Goal: Task Accomplishment & Management: Use online tool/utility

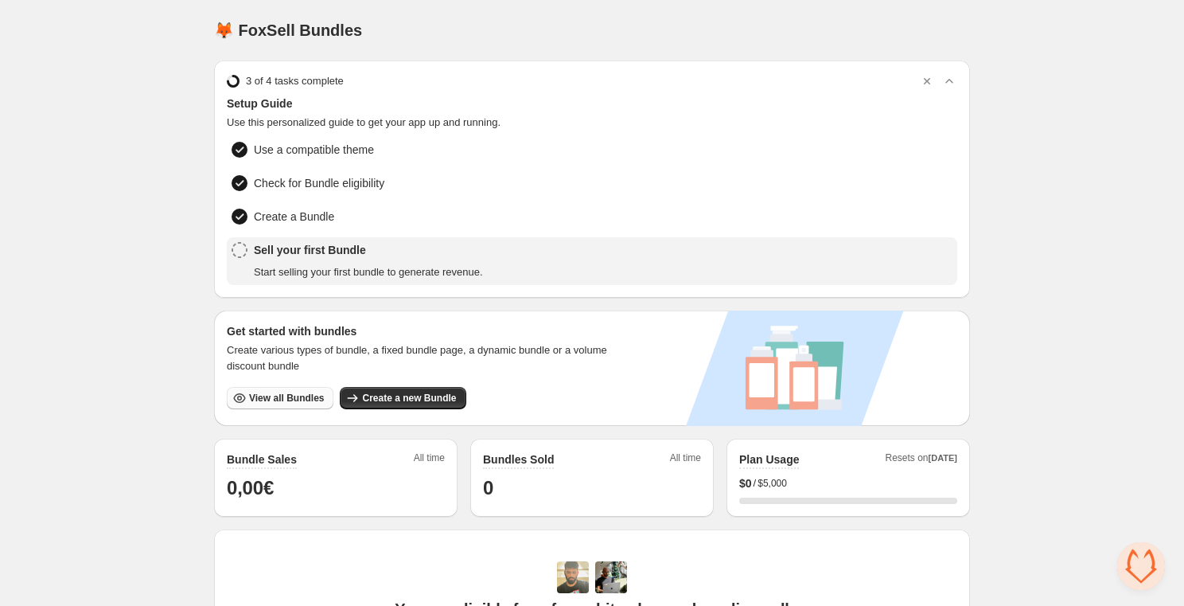
click at [291, 398] on span "View all Bundles" at bounding box center [286, 398] width 75 height 13
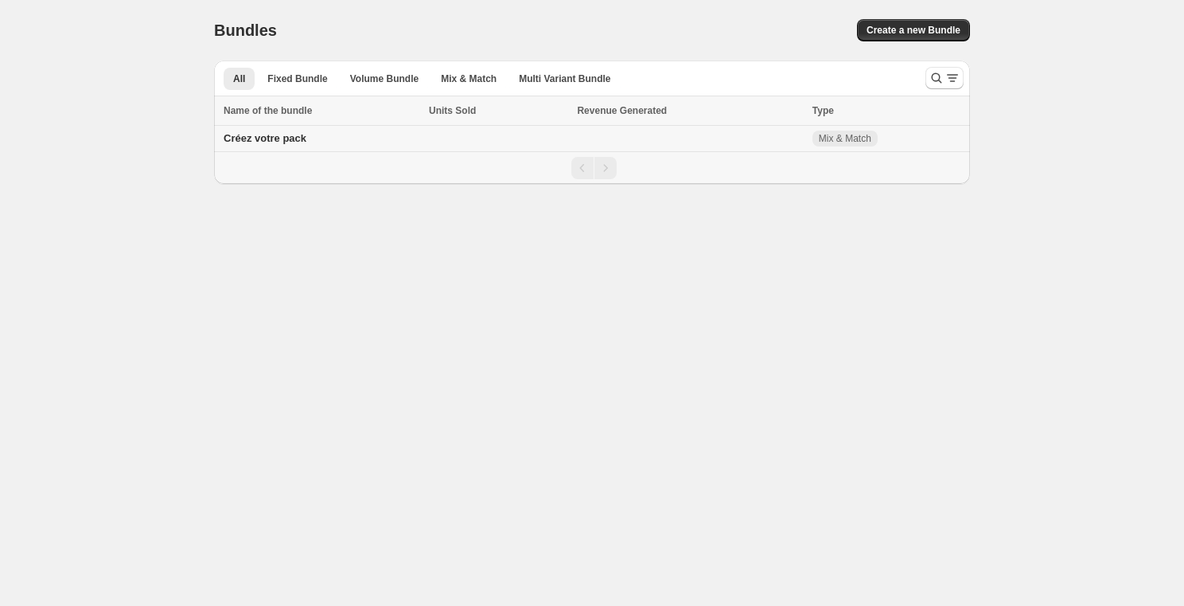
click at [298, 141] on span "Créez votre pack" at bounding box center [265, 138] width 83 height 12
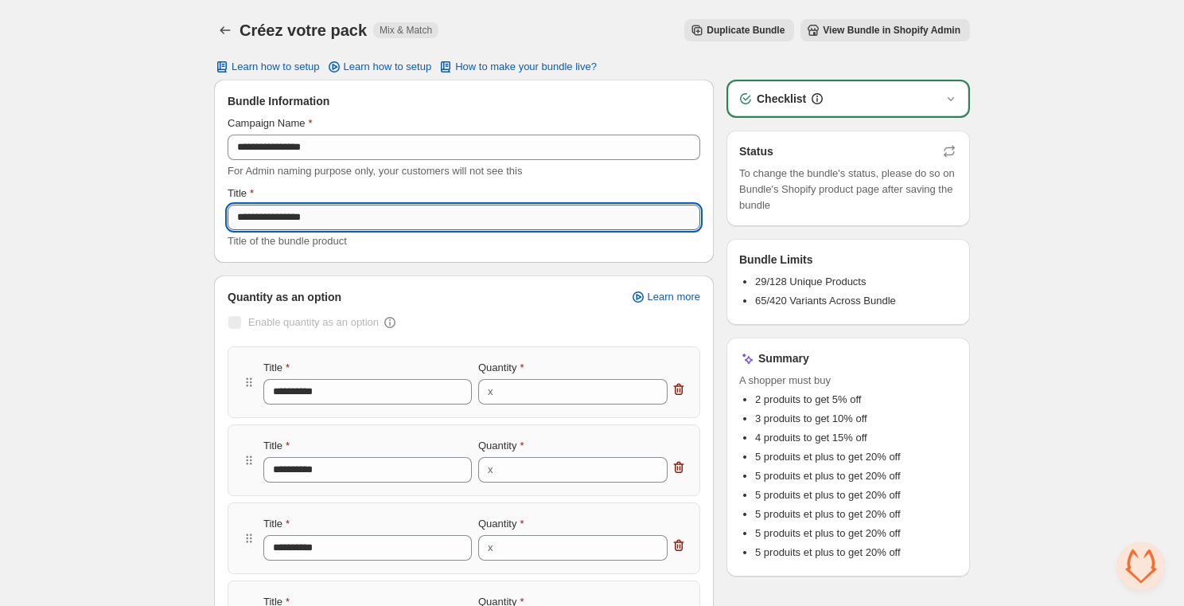
click at [327, 216] on input "**********" at bounding box center [464, 217] width 473 height 25
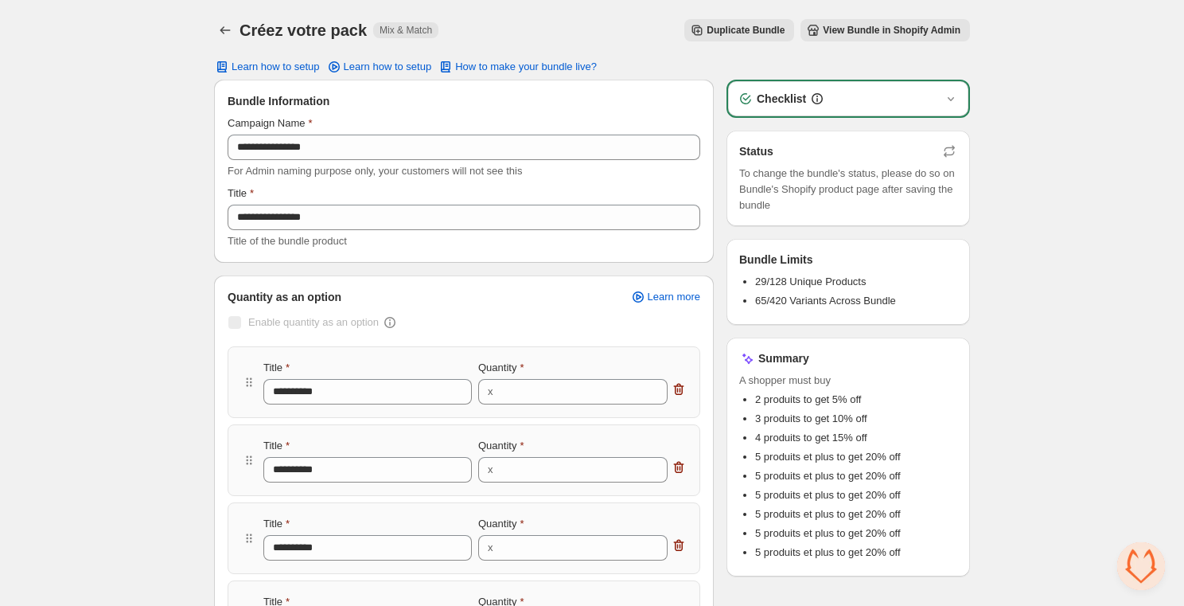
click at [849, 22] on button "View Bundle in Shopify Admin" at bounding box center [886, 30] width 170 height 22
click at [861, 35] on span "View Bundle in Shopify Admin" at bounding box center [892, 30] width 138 height 13
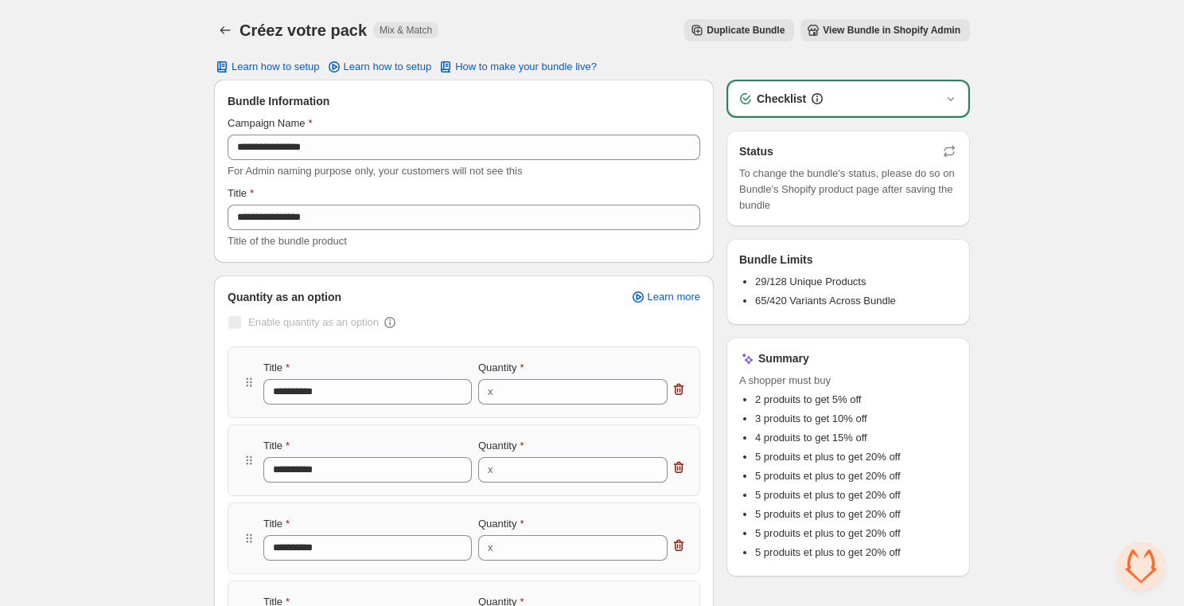
click at [861, 35] on span "View Bundle in Shopify Admin" at bounding box center [892, 30] width 138 height 13
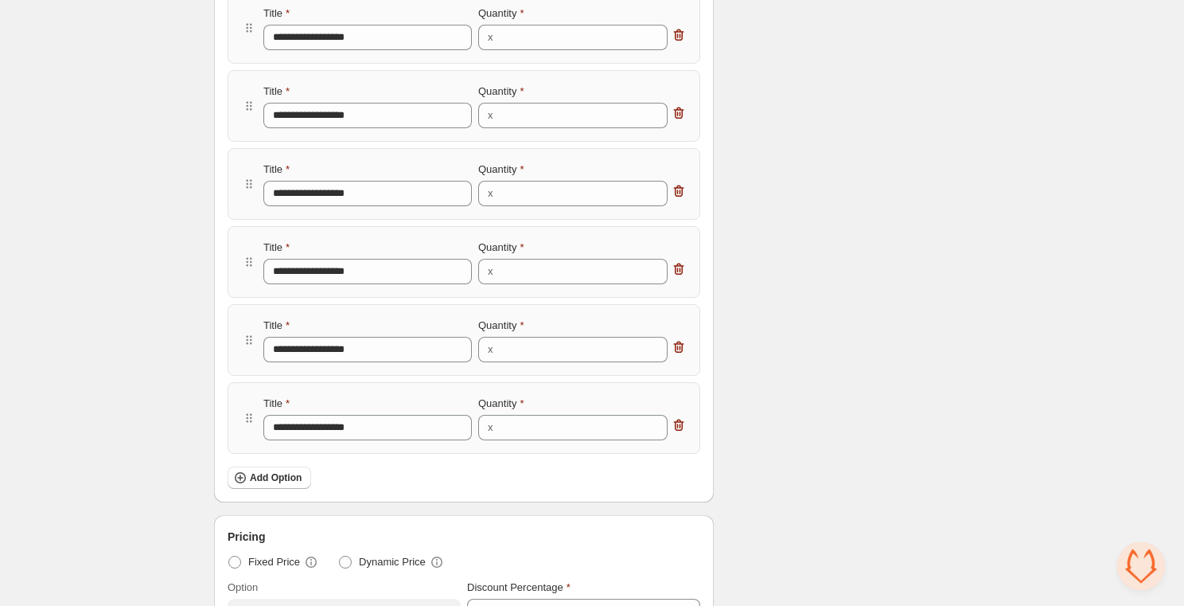
scroll to position [590, 0]
click at [679, 427] on icon "button" at bounding box center [679, 423] width 16 height 16
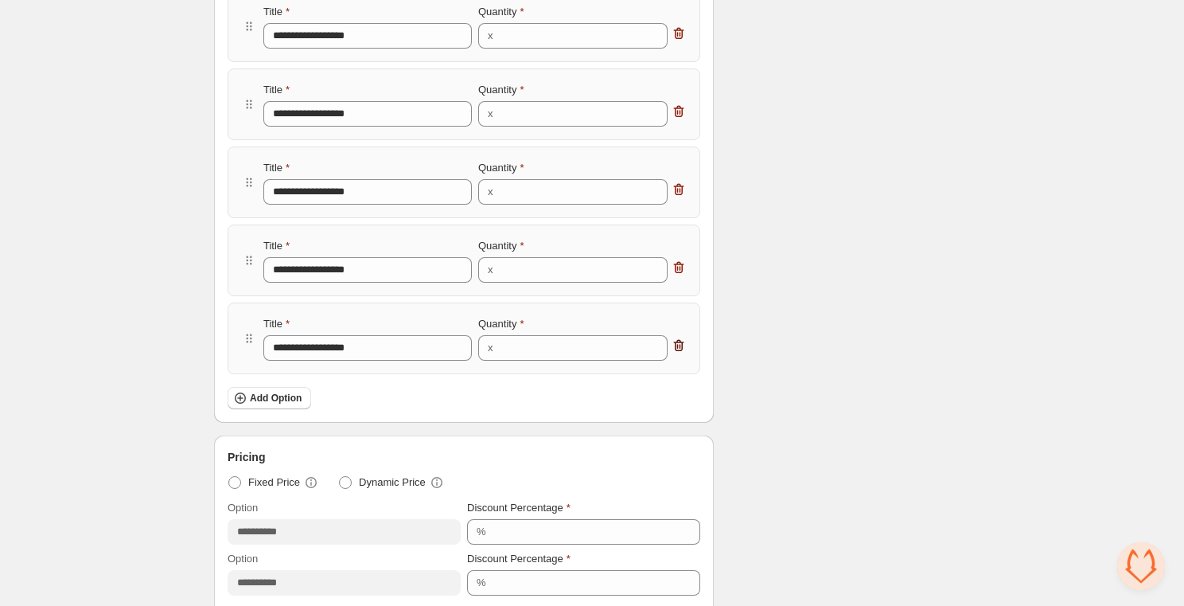
click at [681, 346] on icon "button" at bounding box center [679, 345] width 16 height 16
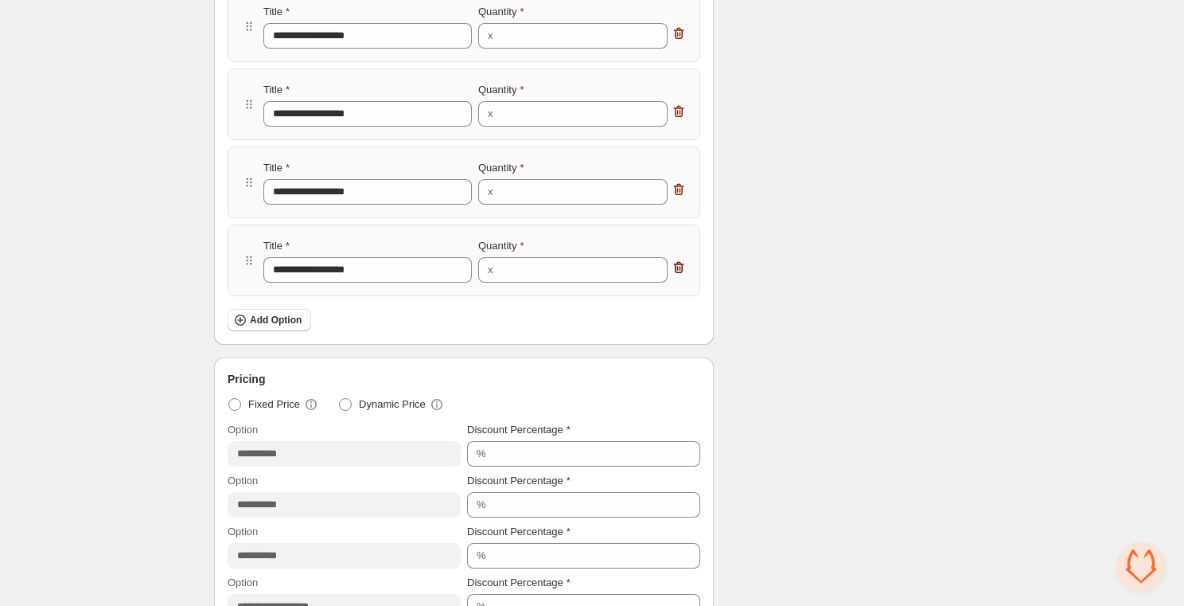
click at [677, 264] on icon "button" at bounding box center [679, 268] width 10 height 12
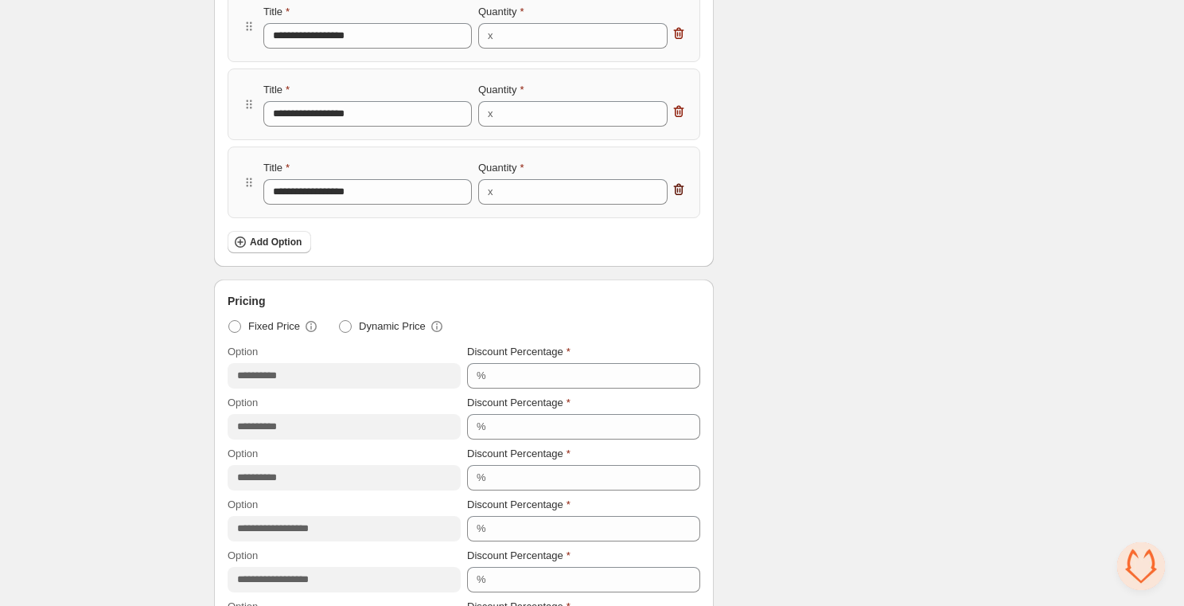
click at [677, 185] on icon "button" at bounding box center [679, 190] width 10 height 12
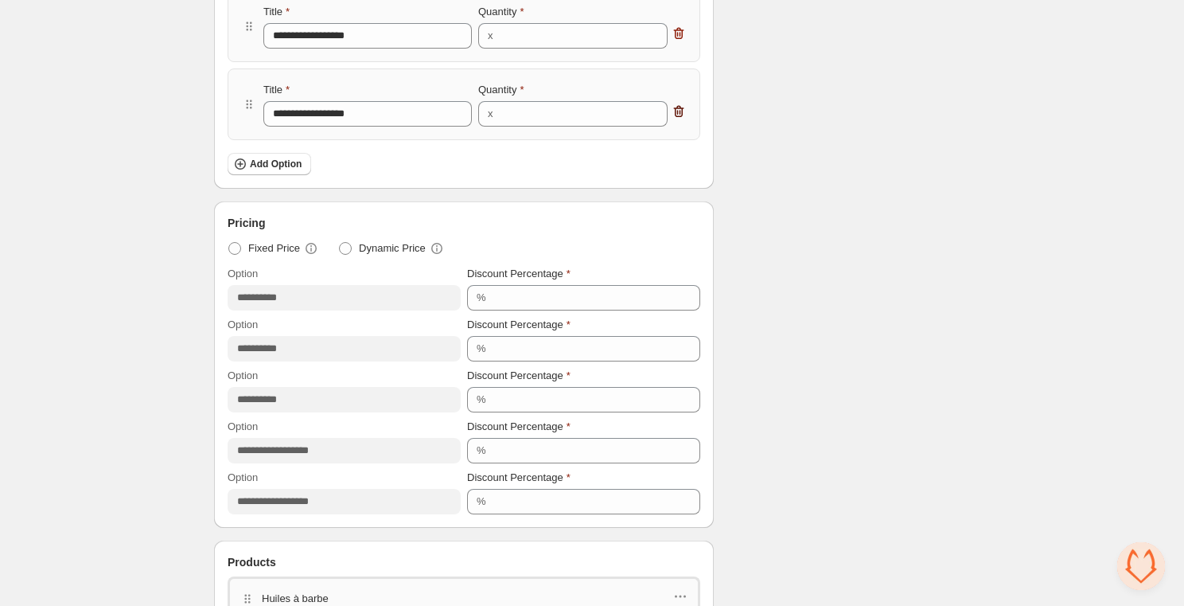
click at [681, 115] on icon "button" at bounding box center [679, 111] width 16 height 16
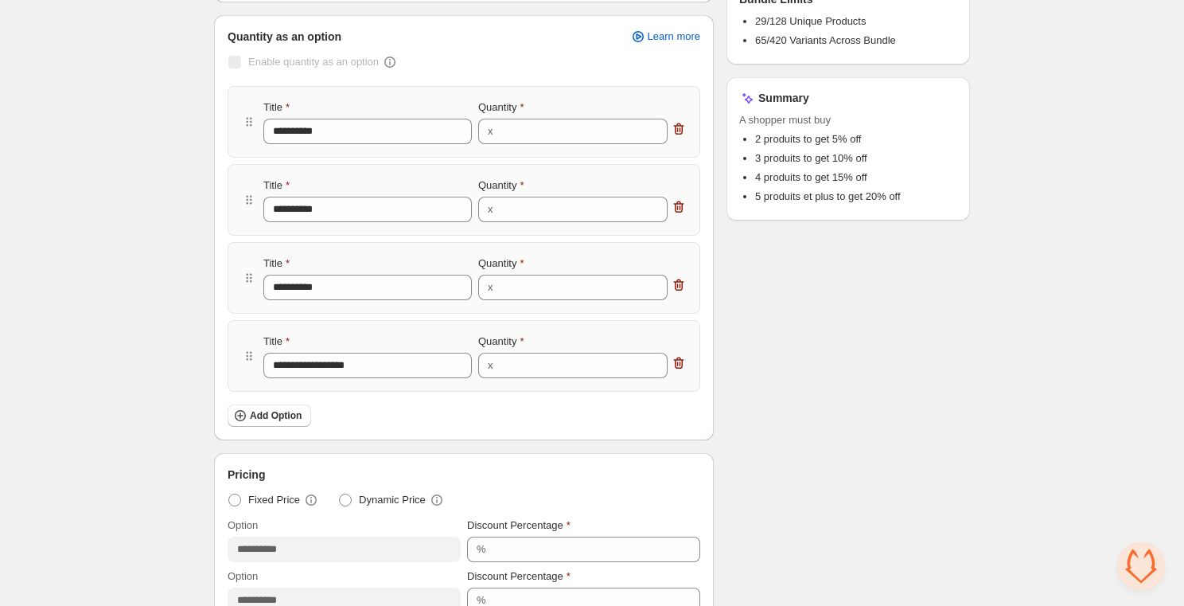
scroll to position [0, 0]
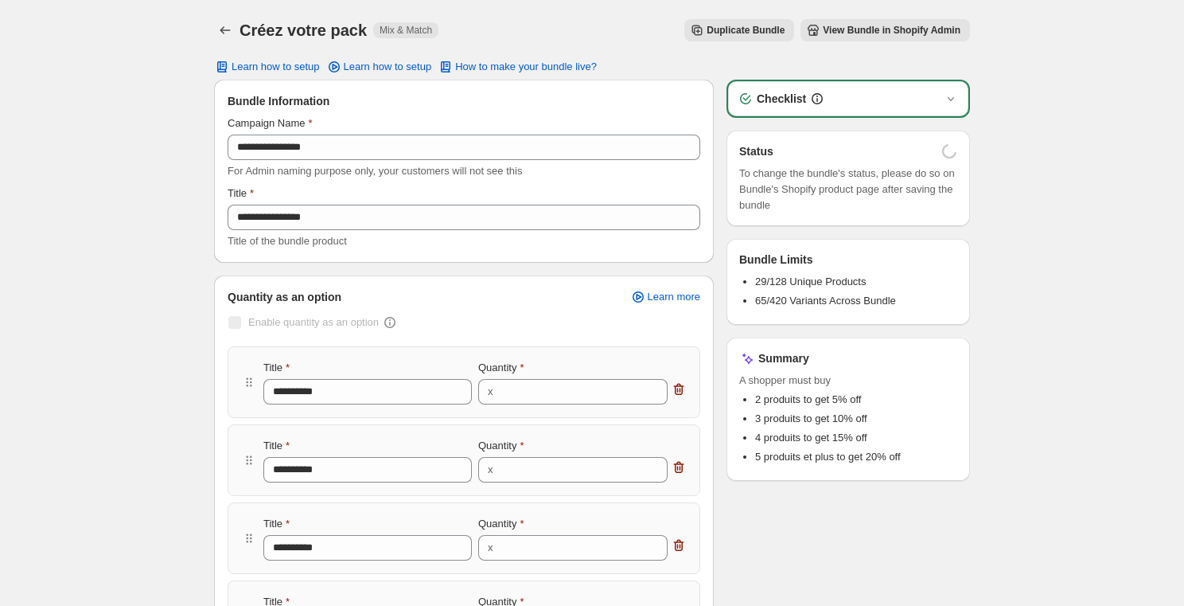
click at [896, 30] on span "View Bundle in Shopify Admin" at bounding box center [892, 30] width 138 height 13
click at [877, 26] on span "View Bundle in Shopify Admin" at bounding box center [892, 30] width 138 height 13
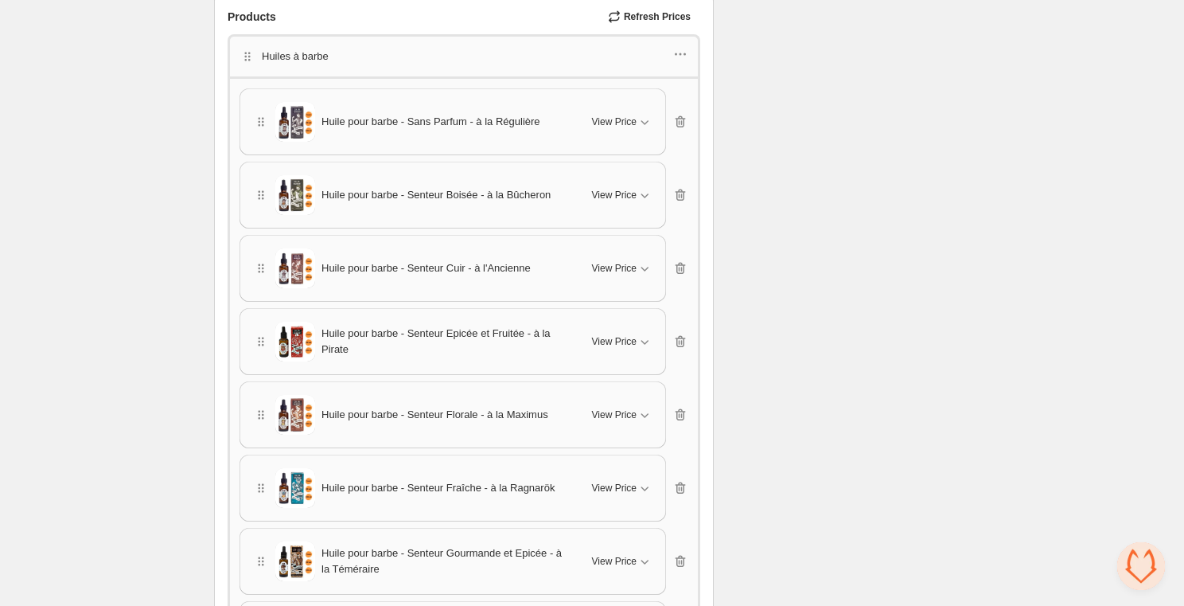
scroll to position [1008, 0]
click at [635, 125] on div "View Price" at bounding box center [622, 123] width 60 height 16
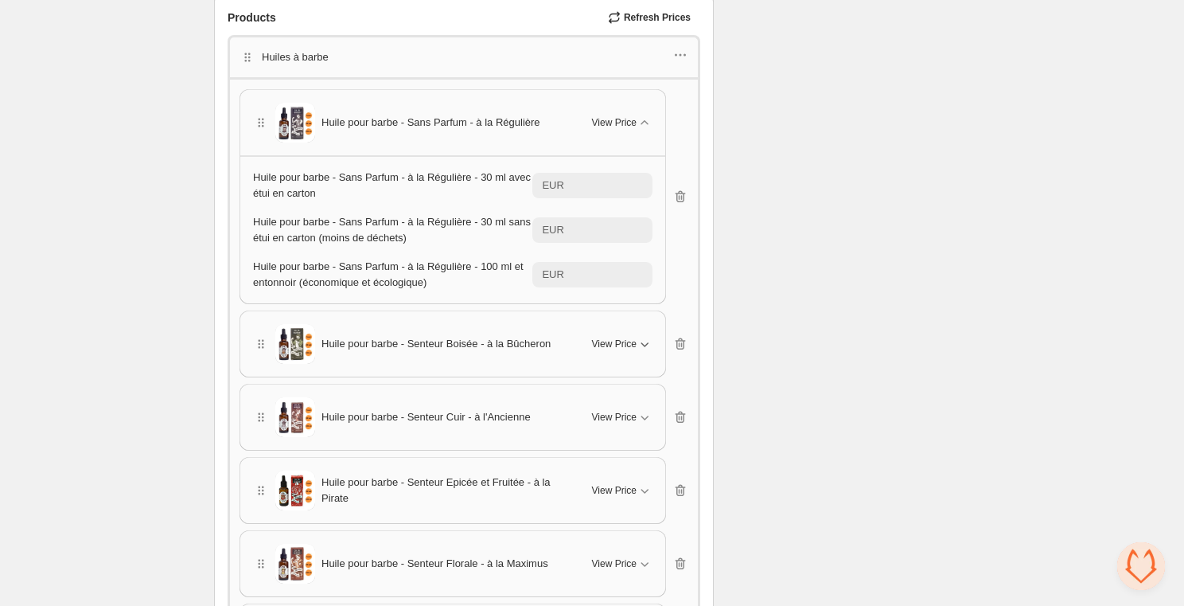
click at [638, 341] on icon "button" at bounding box center [645, 344] width 16 height 16
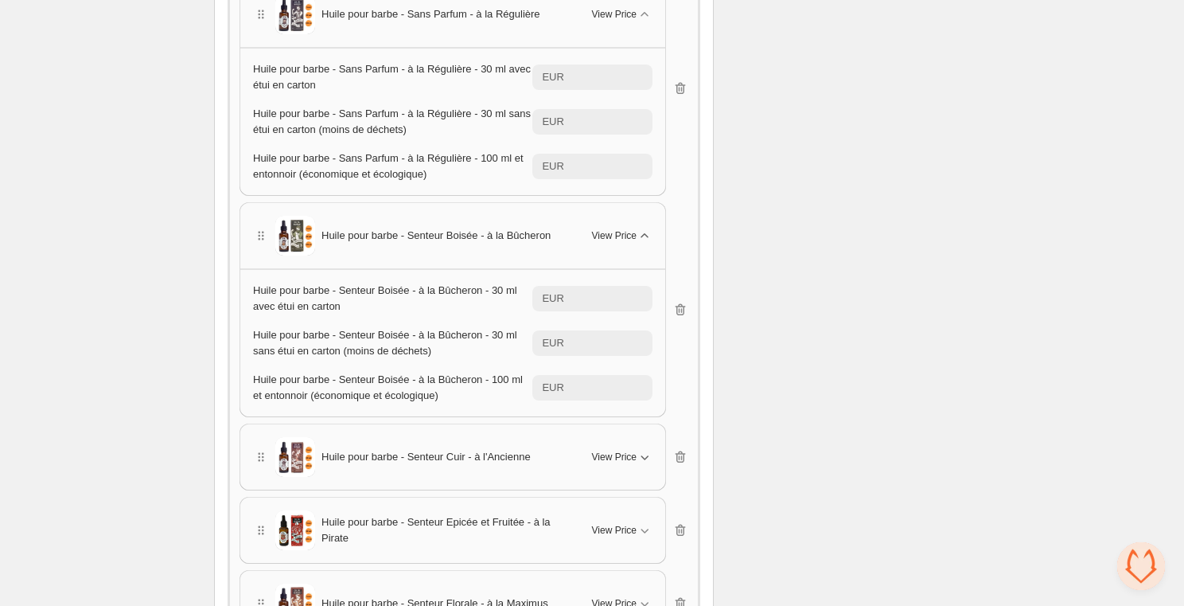
click at [640, 450] on icon "button" at bounding box center [645, 457] width 16 height 16
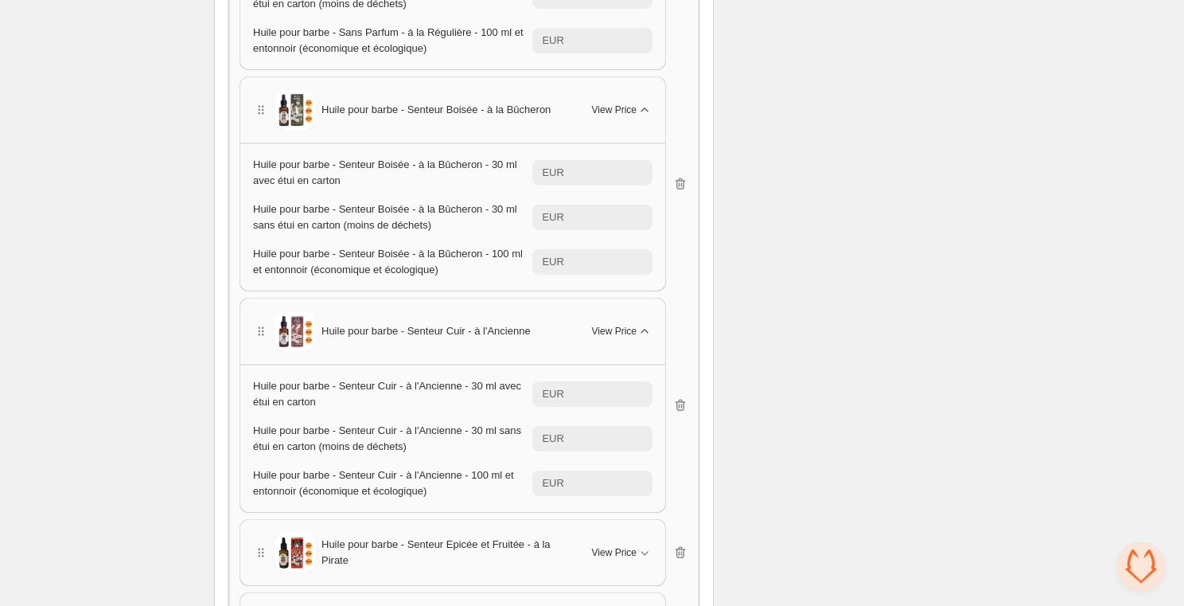
scroll to position [1272, 0]
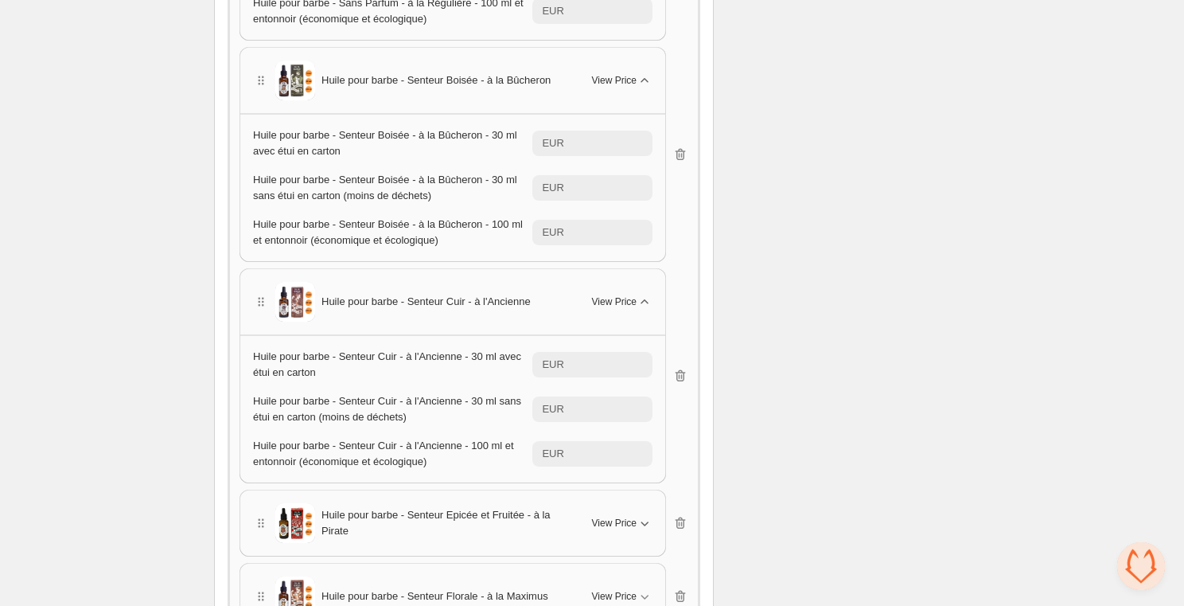
click at [639, 525] on icon "button" at bounding box center [645, 523] width 16 height 16
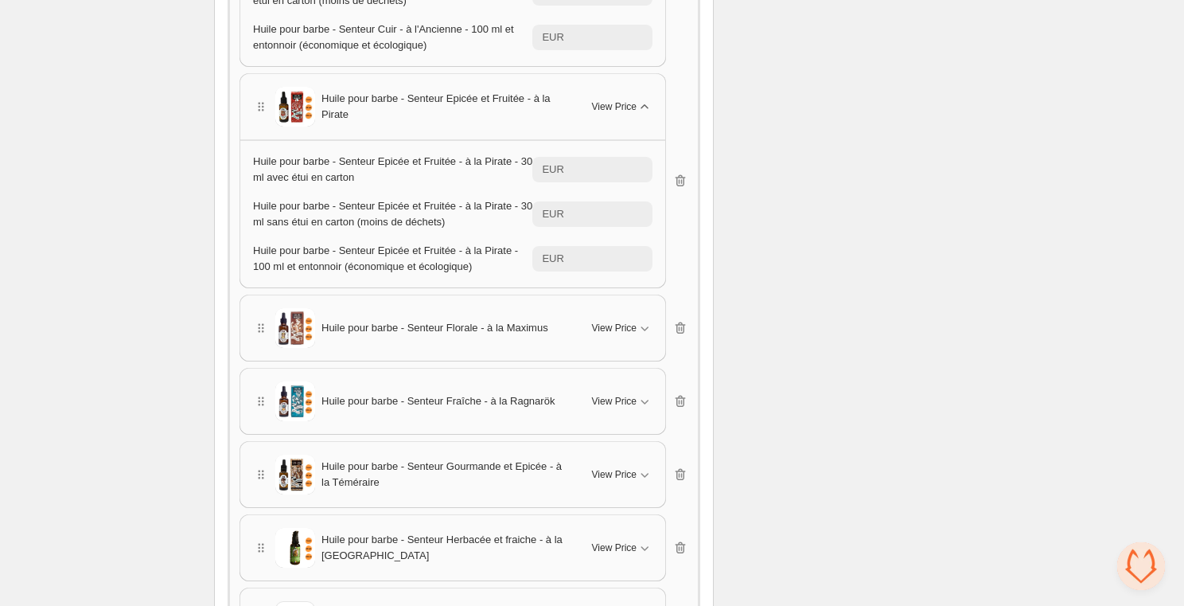
scroll to position [1691, 0]
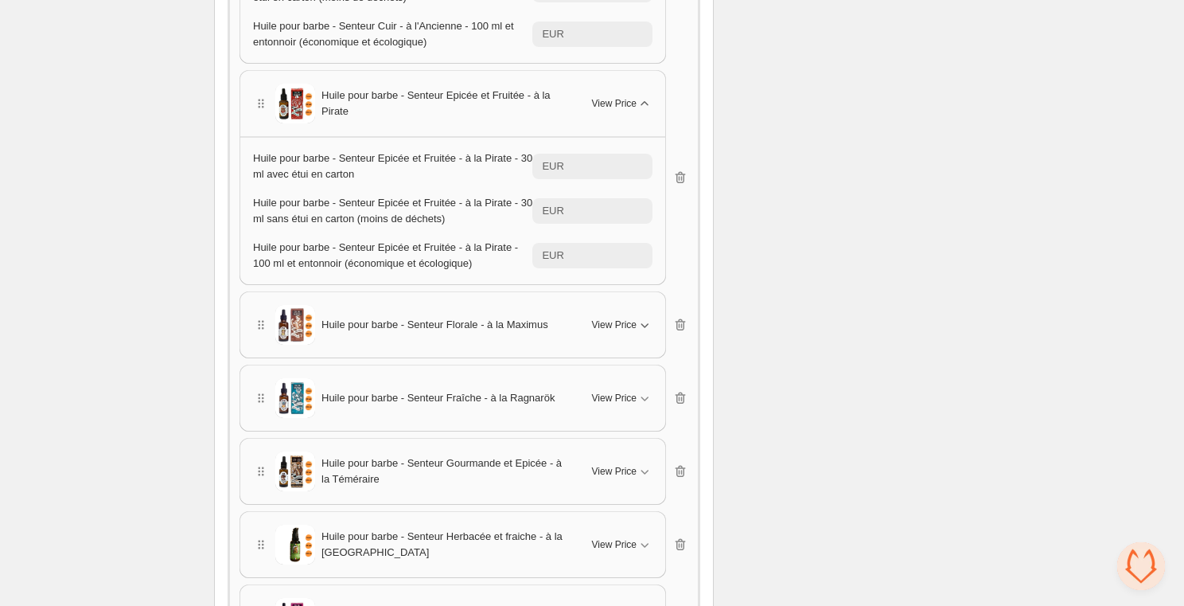
click at [627, 322] on span "View Price" at bounding box center [614, 324] width 45 height 13
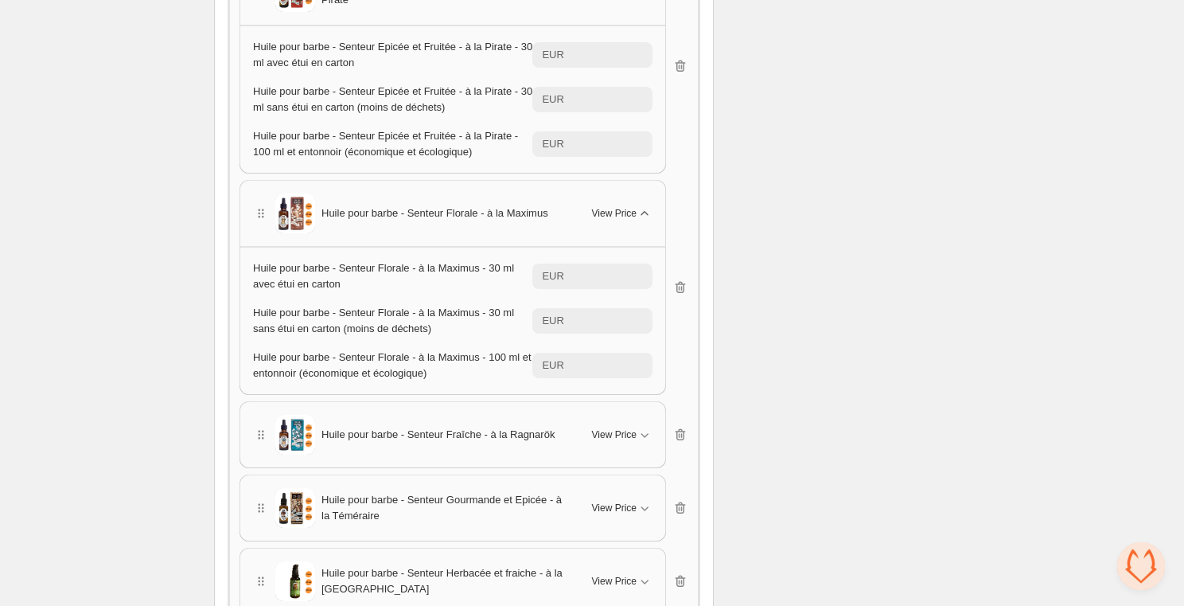
scroll to position [1804, 0]
click at [647, 430] on icon "button" at bounding box center [645, 434] width 16 height 16
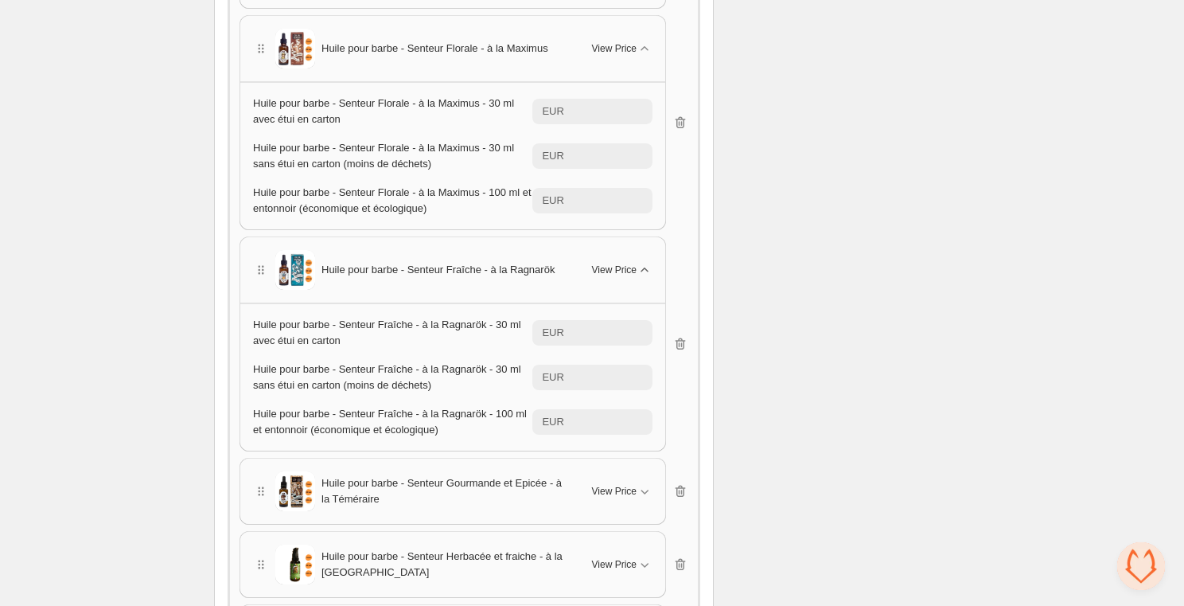
scroll to position [1985, 0]
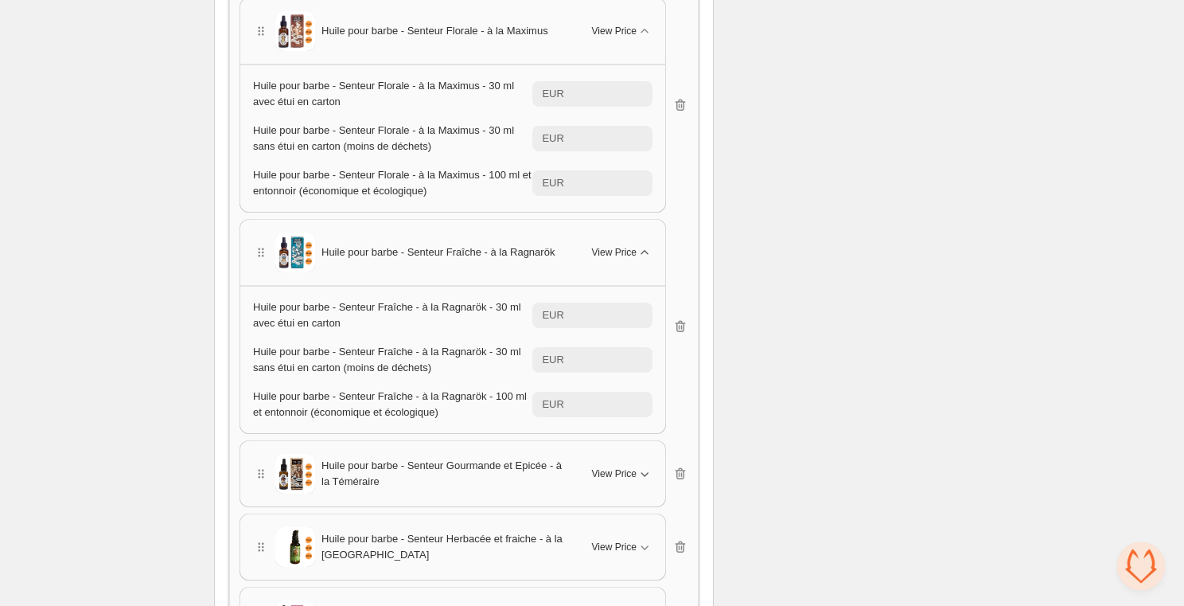
click at [638, 466] on icon "button" at bounding box center [645, 474] width 16 height 16
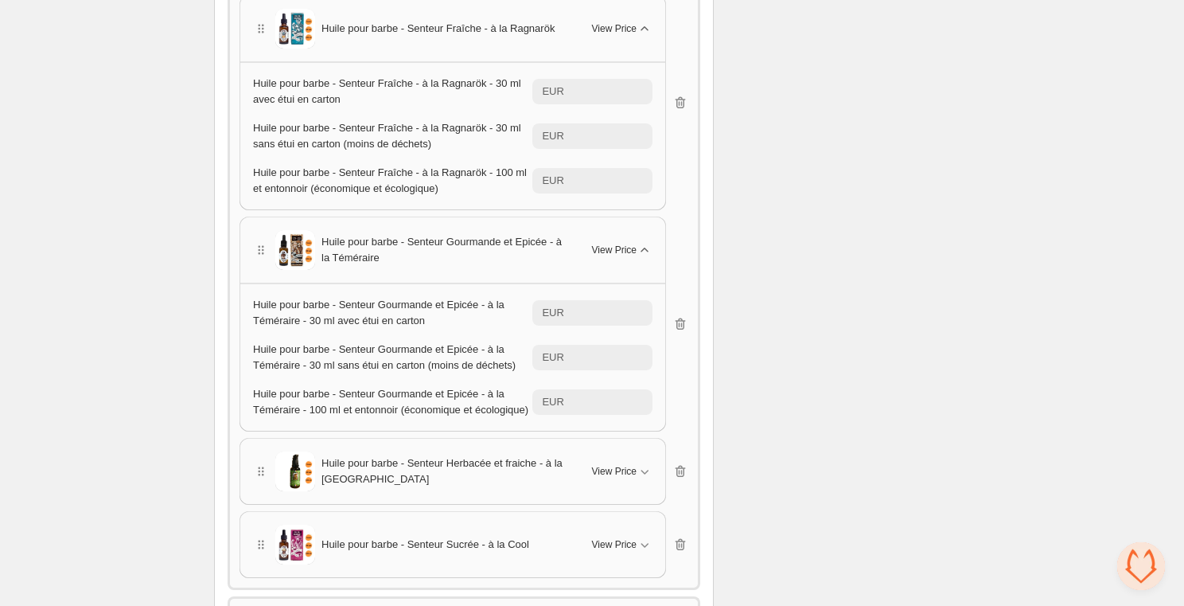
scroll to position [2219, 0]
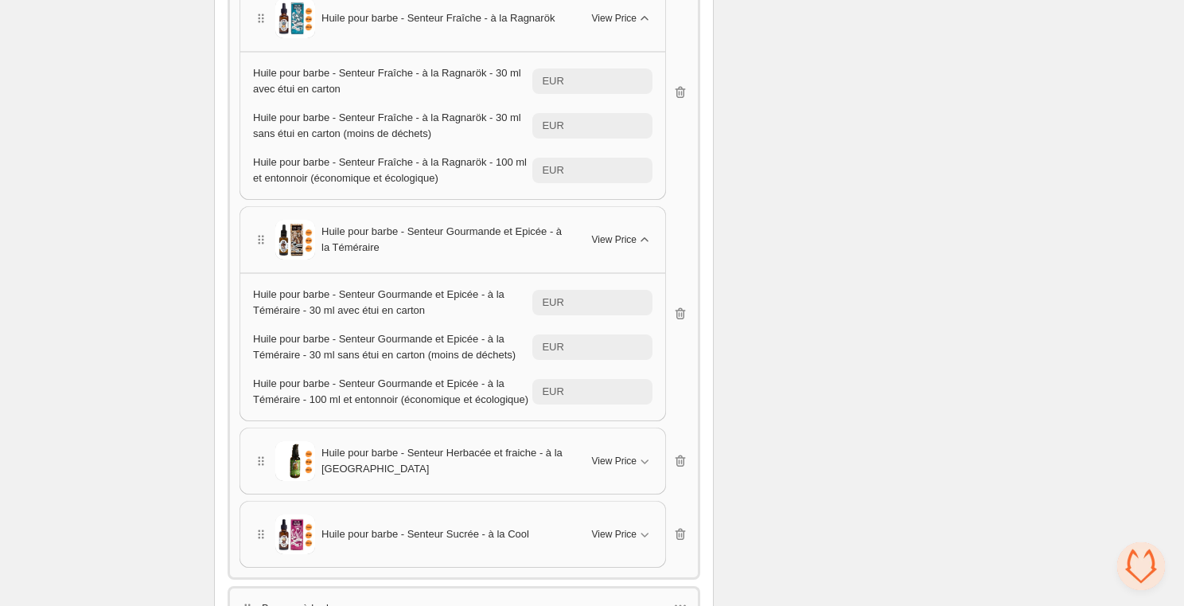
click at [638, 463] on button "View Price" at bounding box center [623, 460] width 80 height 25
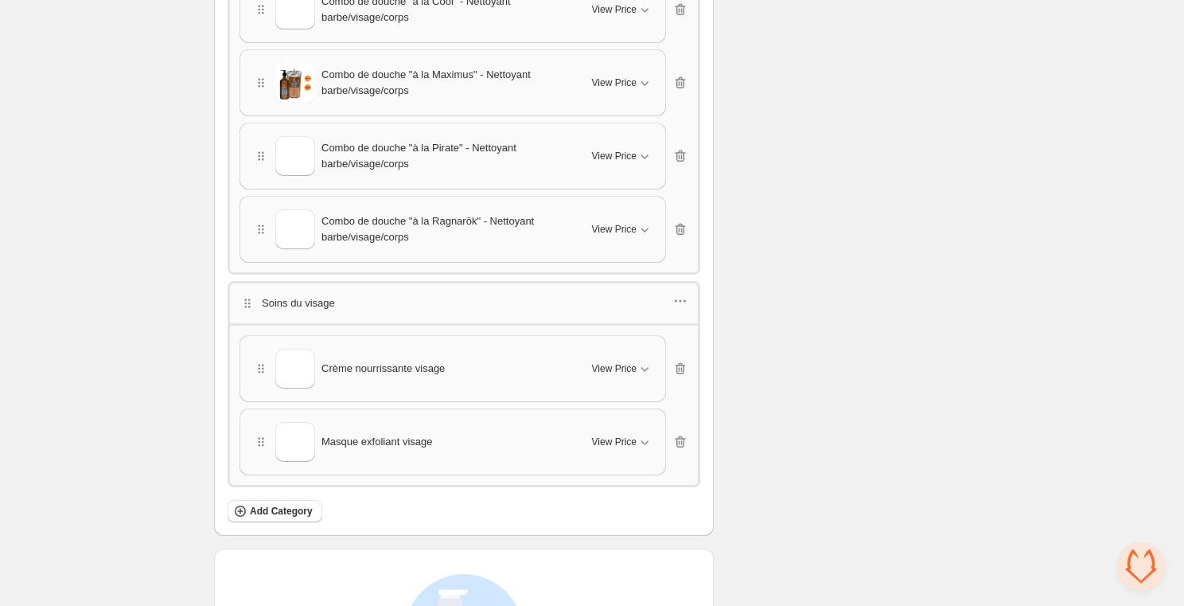
scroll to position [4076, 0]
click at [632, 376] on span "View Price" at bounding box center [614, 370] width 45 height 13
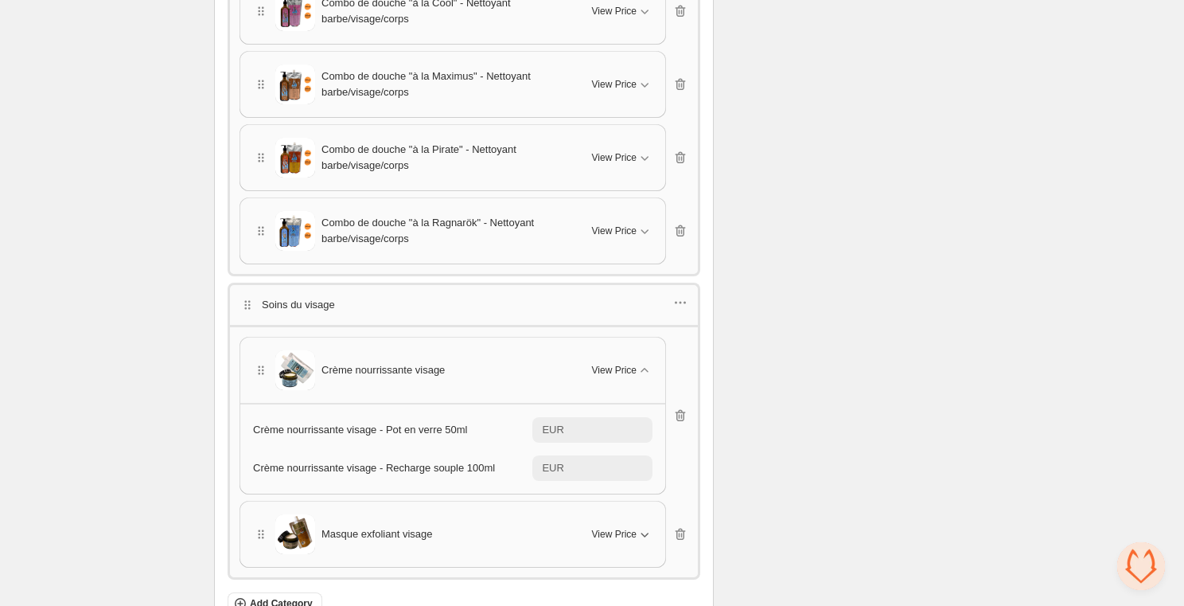
click at [624, 540] on span "View Price" at bounding box center [614, 534] width 45 height 13
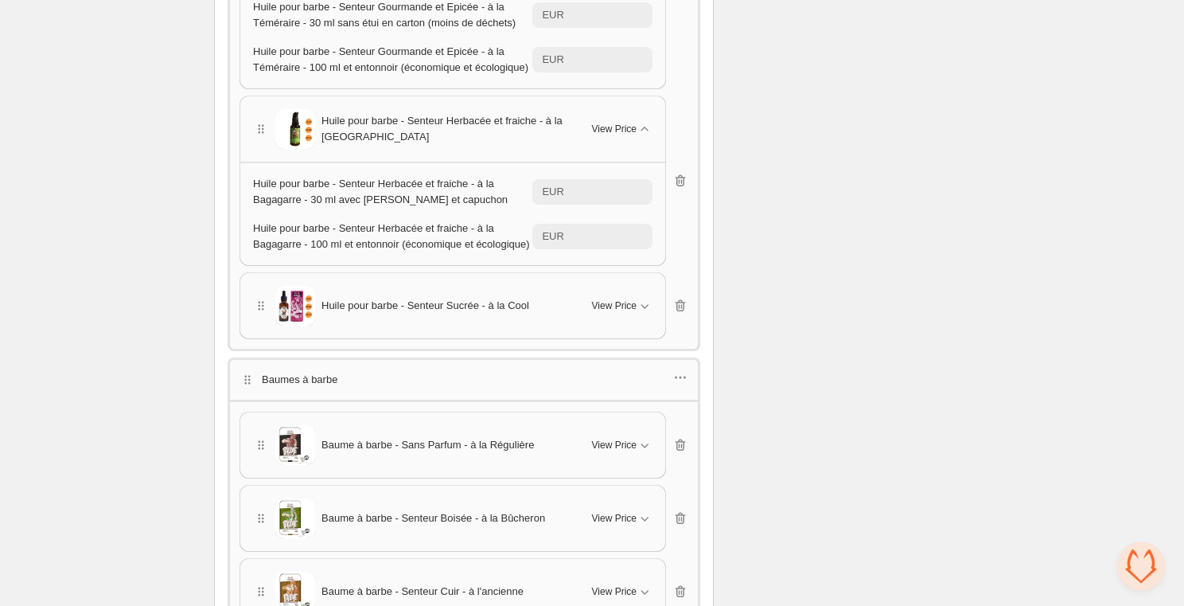
scroll to position [2659, 0]
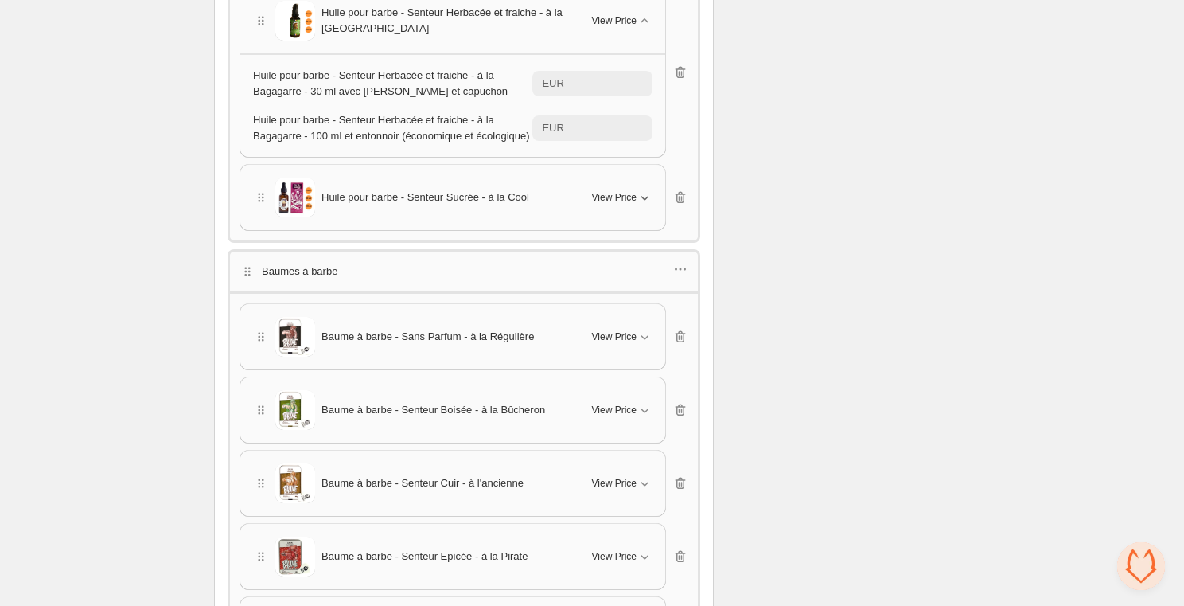
click at [626, 204] on span "View Price" at bounding box center [614, 197] width 45 height 13
